Goal: Information Seeking & Learning: Check status

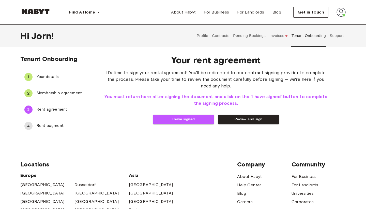
click at [69, 95] on span "Membership agreement" at bounding box center [59, 93] width 45 height 6
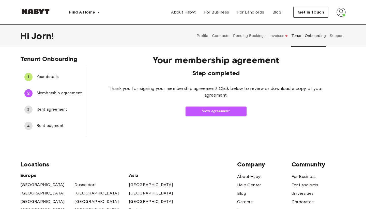
click at [64, 106] on div "3 Rent agreement" at bounding box center [53, 109] width 66 height 12
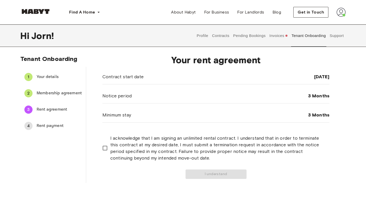
click at [283, 38] on button "Invoices" at bounding box center [279, 35] width 20 height 22
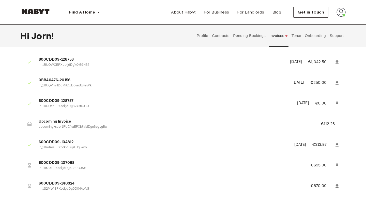
scroll to position [17, 0]
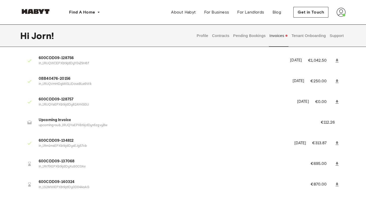
click at [40, 164] on p "in_1Rr7lXEPXbtkjdDyXuS0C0Ax" at bounding box center [169, 166] width 260 height 5
click at [75, 164] on p "in_1Rr7lXEPXbtkjdDyXuS0C0Ax" at bounding box center [169, 166] width 260 height 5
click at [90, 135] on li "600CDD09-134812 in_1Rm1msEPXbtkjdDysEJg57vb July 24th, 2025 €313.87" at bounding box center [183, 143] width 326 height 18
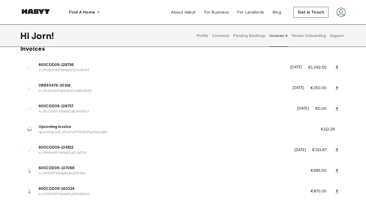
scroll to position [12, 0]
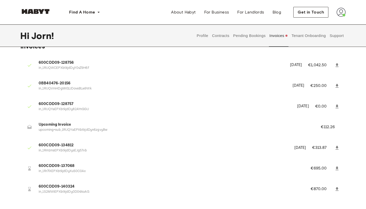
click at [316, 167] on p "€695.00" at bounding box center [322, 168] width 23 height 6
click at [256, 137] on ul "600CDD09-128756 in_1RUQWCEPXbtkjdDyY0vZ9H6f June 1st, 2025 €1,042.50 0BB40476-2…" at bounding box center [183, 128] width 326 height 149
drag, startPoint x: 338, startPoint y: 127, endPoint x: 36, endPoint y: 121, distance: 302.5
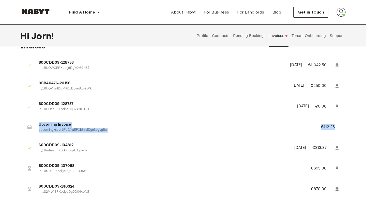
click at [36, 121] on li "Upcoming Invoice upcoming+sub_1RUQYaEPXbtkjdDyn6zgvyBw €112.26" at bounding box center [183, 127] width 326 height 18
click at [51, 148] on p "in_1Rm1msEPXbtkjdDysEJg57vb" at bounding box center [164, 150] width 250 height 5
drag, startPoint x: 326, startPoint y: 146, endPoint x: 283, endPoint y: 146, distance: 43.0
click at [283, 146] on li "600CDD09-134812 in_1Rm1msEPXbtkjdDysEJg57vb July 24th, 2025 €313.87" at bounding box center [183, 148] width 326 height 18
click at [320, 167] on p "€695.00" at bounding box center [322, 168] width 23 height 6
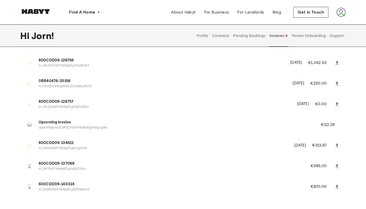
scroll to position [16, 0]
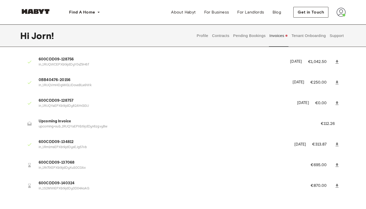
click at [250, 38] on button "Pending Bookings" at bounding box center [250, 35] width 34 height 22
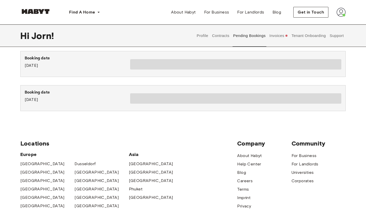
click at [285, 39] on button "Invoices" at bounding box center [279, 35] width 20 height 22
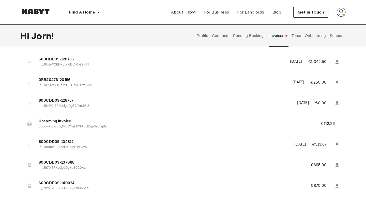
click at [225, 36] on button "Contracts" at bounding box center [221, 35] width 19 height 22
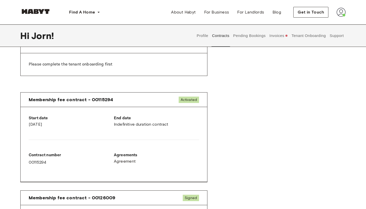
scroll to position [202, 0]
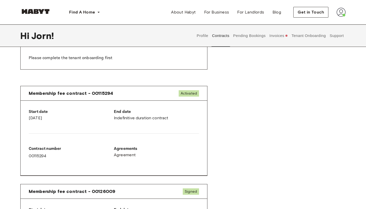
click at [315, 35] on button "Tenant Onboarding" at bounding box center [309, 35] width 36 height 22
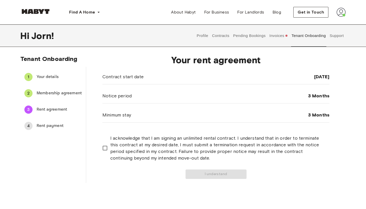
click at [337, 38] on button "Support" at bounding box center [337, 35] width 16 height 22
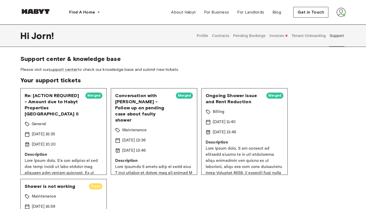
click at [95, 94] on span "Merged" at bounding box center [93, 95] width 17 height 5
click at [62, 100] on span "Re: [ACTION REQUIRED] - Amount due to Habyt Properties [GEOGRAPHIC_DATA] II" at bounding box center [53, 104] width 57 height 24
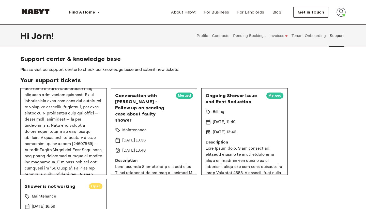
scroll to position [83, 0]
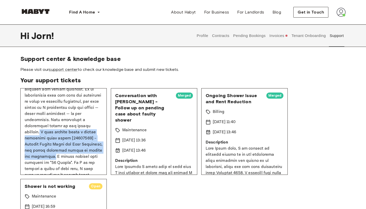
drag, startPoint x: 78, startPoint y: 119, endPoint x: 102, endPoint y: 144, distance: 34.5
copy p "I have already filed a formal complaint under ticket [00937515] – Ongoing Showe…"
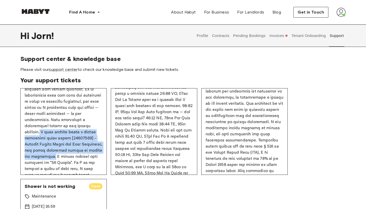
scroll to position [103, 0]
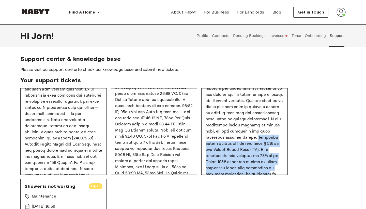
drag, startPoint x: 234, startPoint y: 137, endPoint x: 280, endPoint y: 169, distance: 56.1
click at [280, 169] on p at bounding box center [245, 134] width 78 height 183
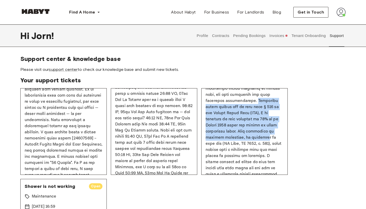
scroll to position [141, 0]
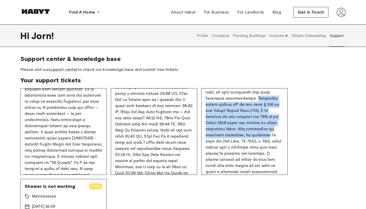
click at [260, 122] on p at bounding box center [245, 95] width 78 height 183
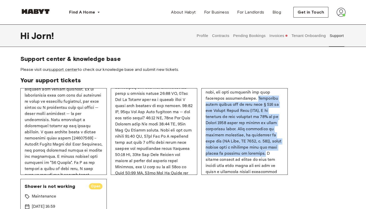
drag, startPoint x: 234, startPoint y: 98, endPoint x: 271, endPoint y: 147, distance: 61.3
click at [271, 147] on p at bounding box center [245, 95] width 78 height 183
copy p "Following legal advice and in line with § 536 of the German Civil Code (BGB), I…"
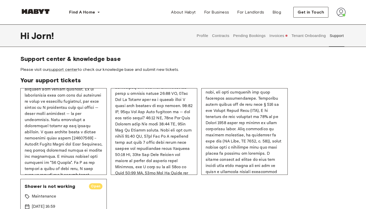
click at [170, 71] on span "Please visit our support center to check our knowledge base and submit new tick…" at bounding box center [183, 70] width 326 height 6
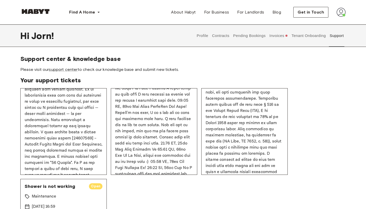
scroll to position [112, 0]
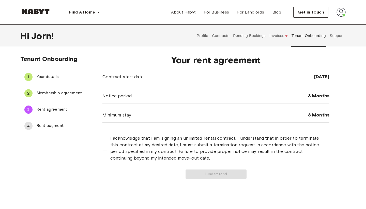
click at [322, 37] on button "Tenant Onboarding" at bounding box center [309, 35] width 36 height 22
click at [342, 35] on button "Support" at bounding box center [337, 35] width 16 height 22
